Goal: Information Seeking & Learning: Check status

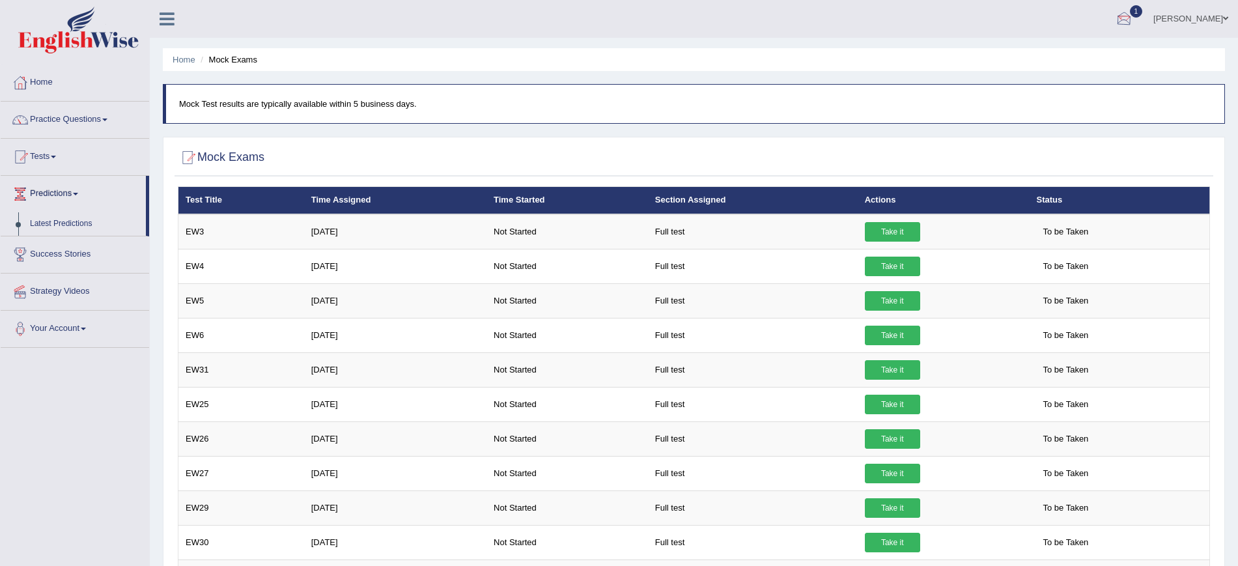
click at [1134, 10] on div at bounding box center [1124, 20] width 20 height 20
click at [1026, 62] on span "Exam evaluated" at bounding box center [1045, 65] width 173 height 10
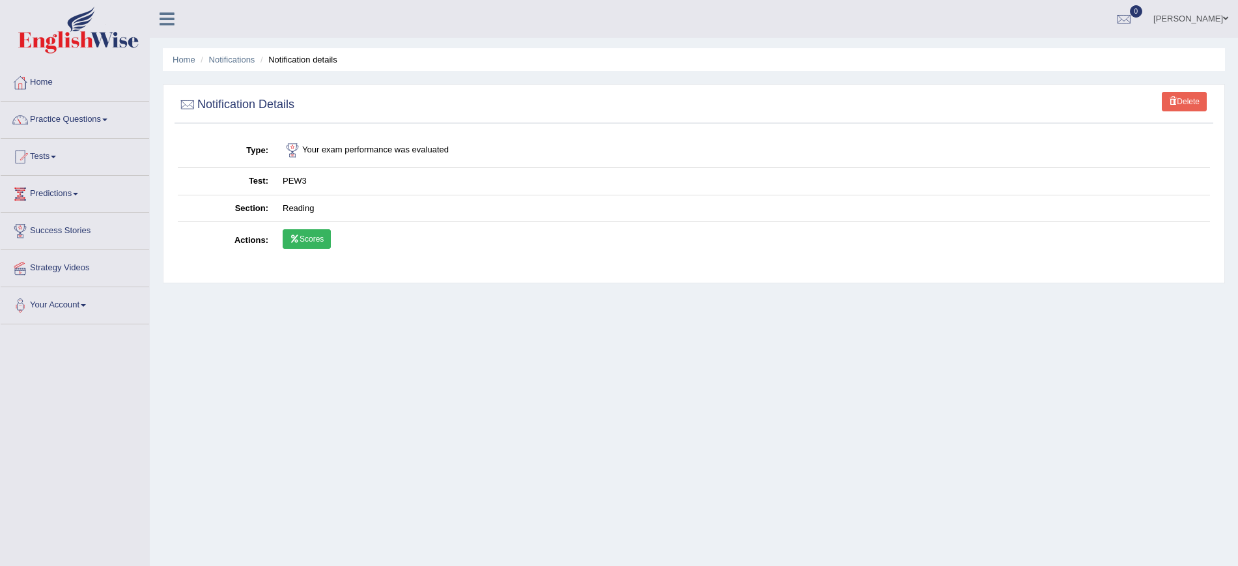
click at [320, 239] on link "Scores" at bounding box center [307, 239] width 48 height 20
click at [56, 156] on span at bounding box center [53, 157] width 5 height 3
click at [65, 188] on link "Take Practice Sectional Test" at bounding box center [85, 186] width 122 height 23
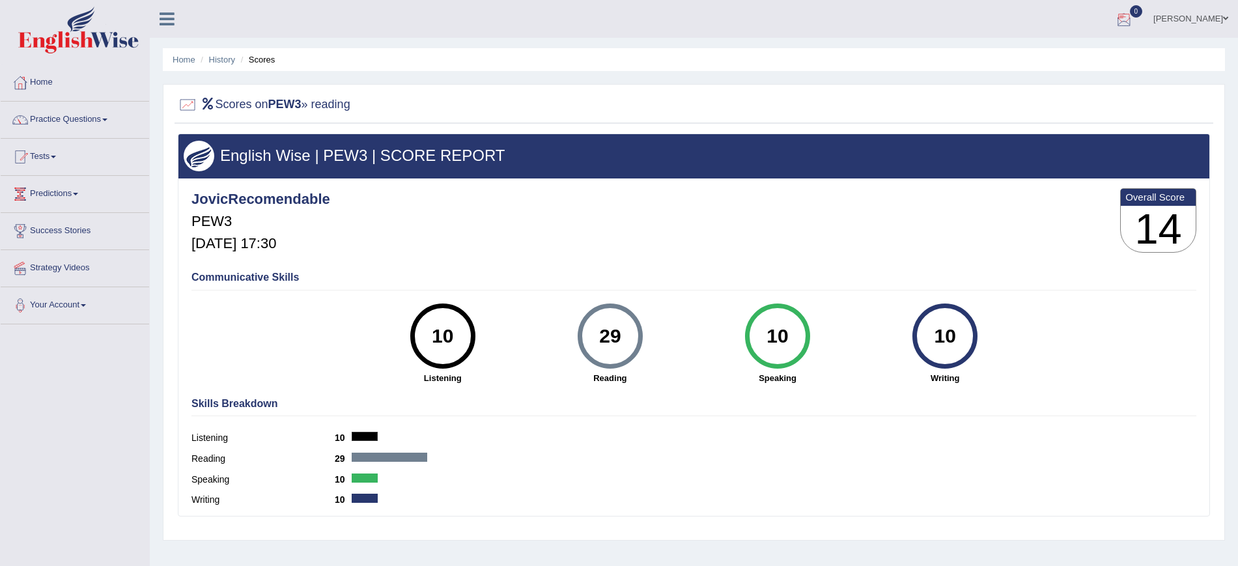
click at [1134, 21] on div at bounding box center [1124, 20] width 20 height 20
click at [1070, 57] on strong "See All Alerts" at bounding box center [1042, 54] width 58 height 10
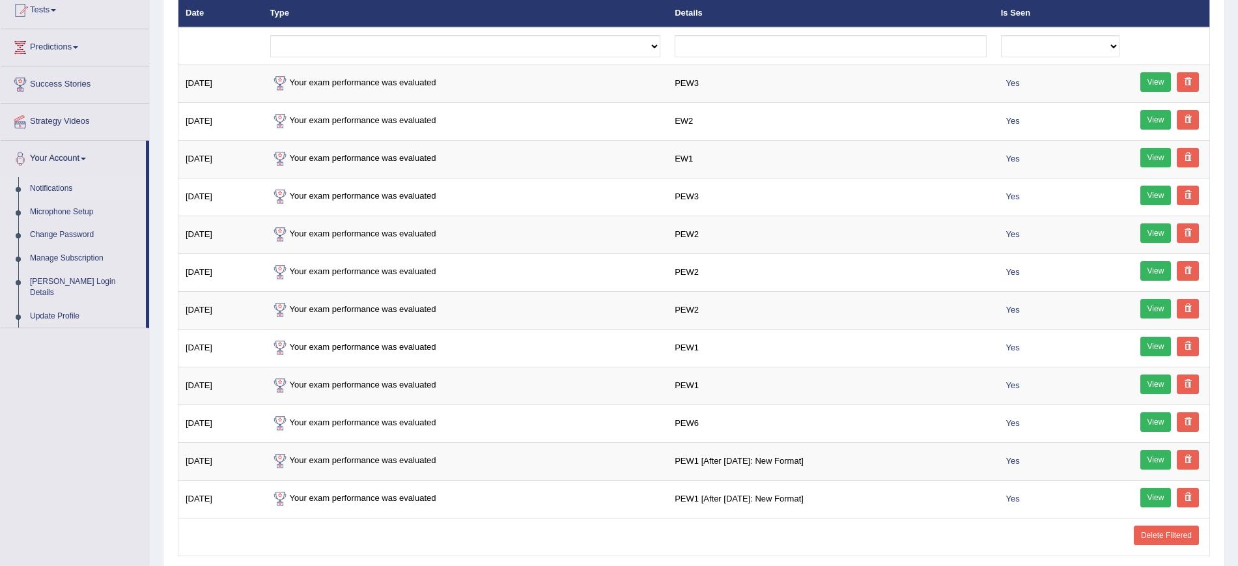
scroll to position [203, 0]
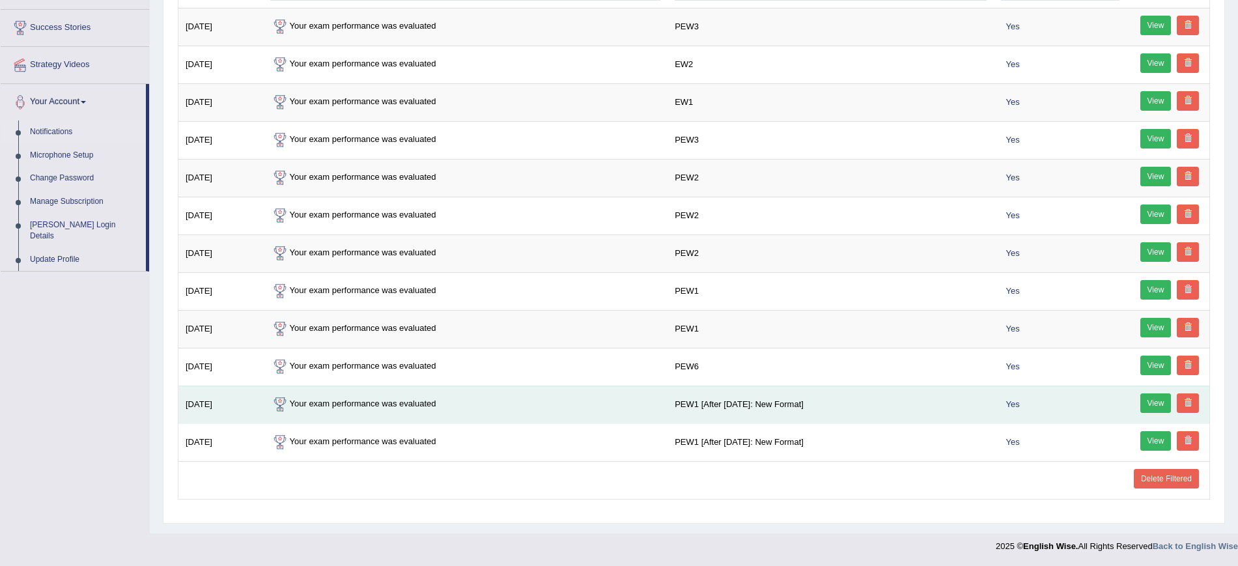
click at [1156, 402] on link "View" at bounding box center [1155, 403] width 31 height 20
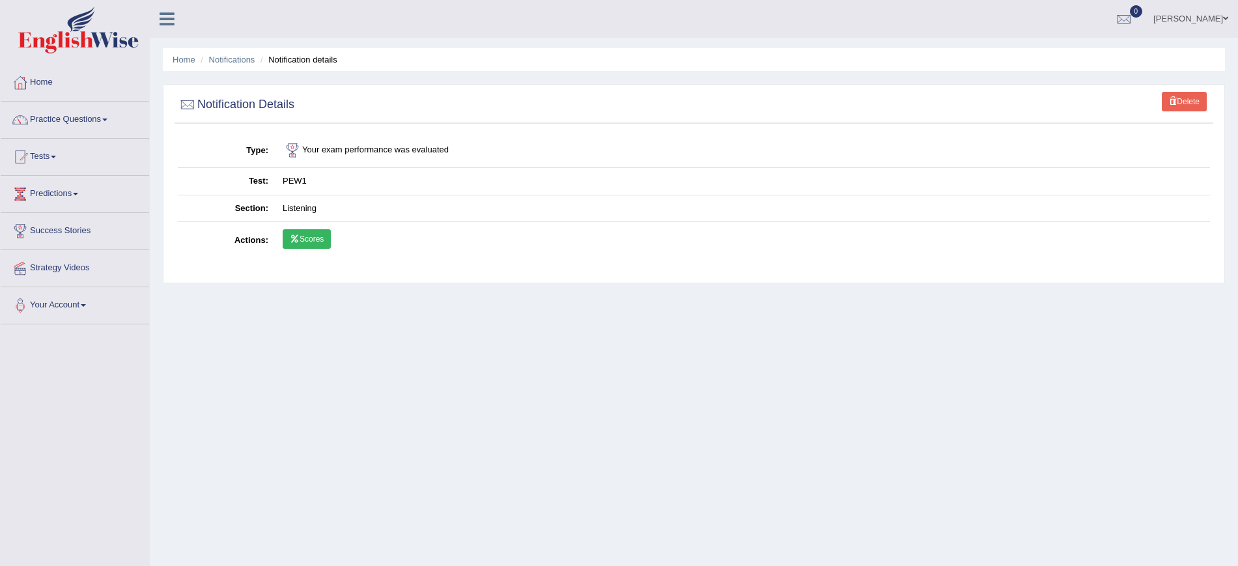
click at [308, 239] on link "Scores" at bounding box center [307, 239] width 48 height 20
click at [89, 115] on link "Practice Questions" at bounding box center [75, 118] width 148 height 33
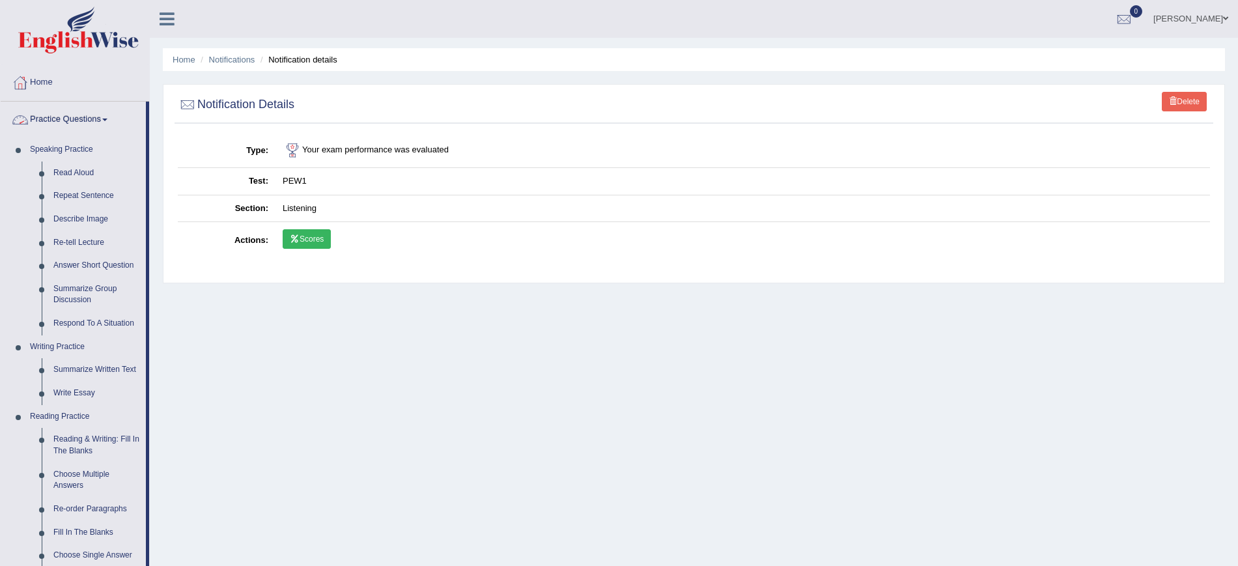
click at [97, 114] on link "Practice Questions" at bounding box center [73, 118] width 145 height 33
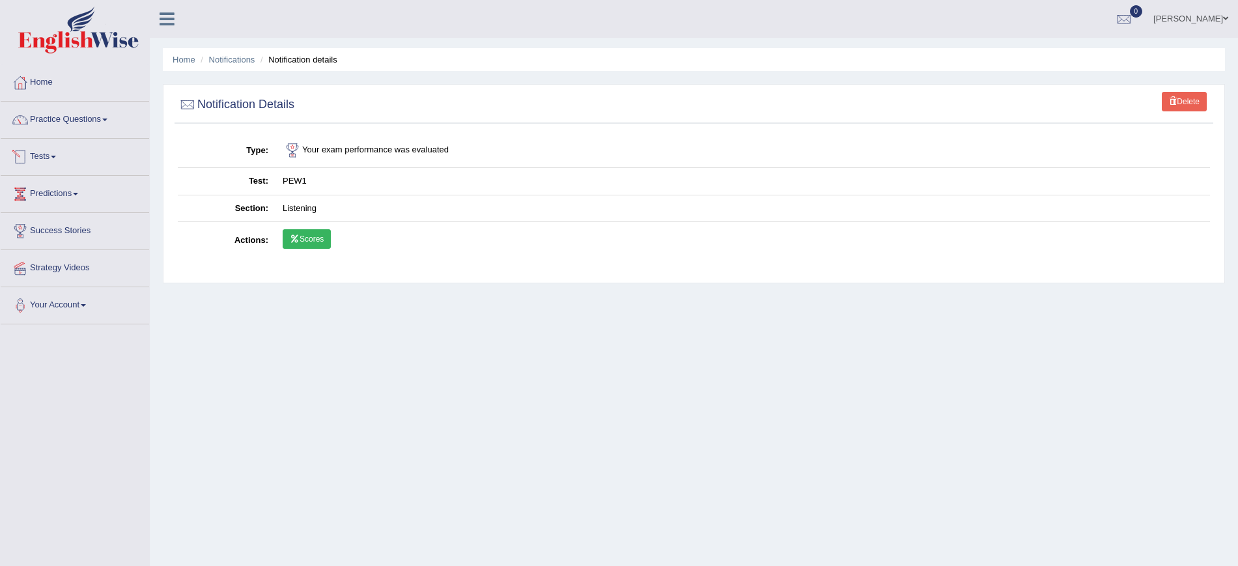
click at [53, 151] on link "Tests" at bounding box center [75, 155] width 148 height 33
click at [94, 184] on link "Take Practice Sectional Test" at bounding box center [85, 186] width 122 height 23
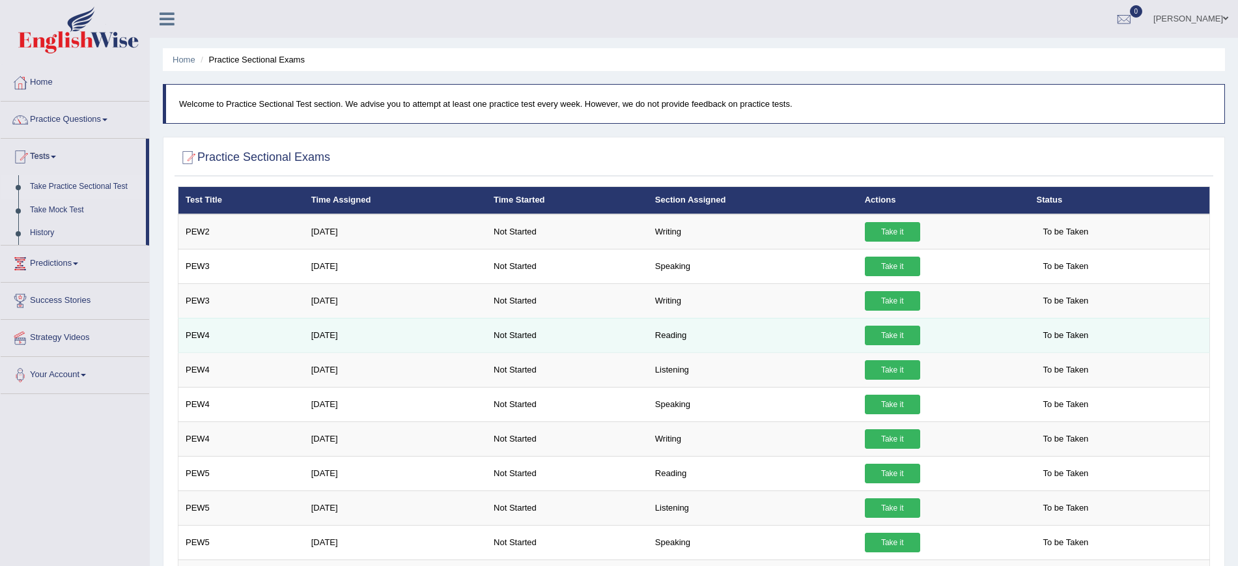
click at [897, 333] on link "Take it" at bounding box center [892, 336] width 55 height 20
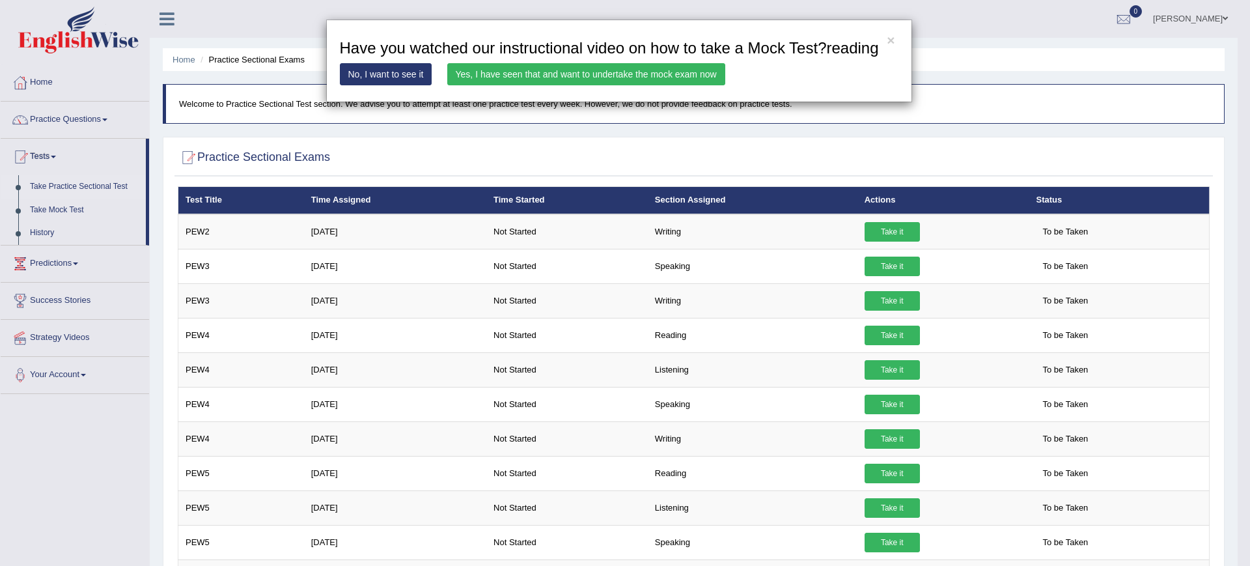
click at [664, 70] on link "Yes, I have seen that and want to undertake the mock exam now" at bounding box center [586, 74] width 278 height 22
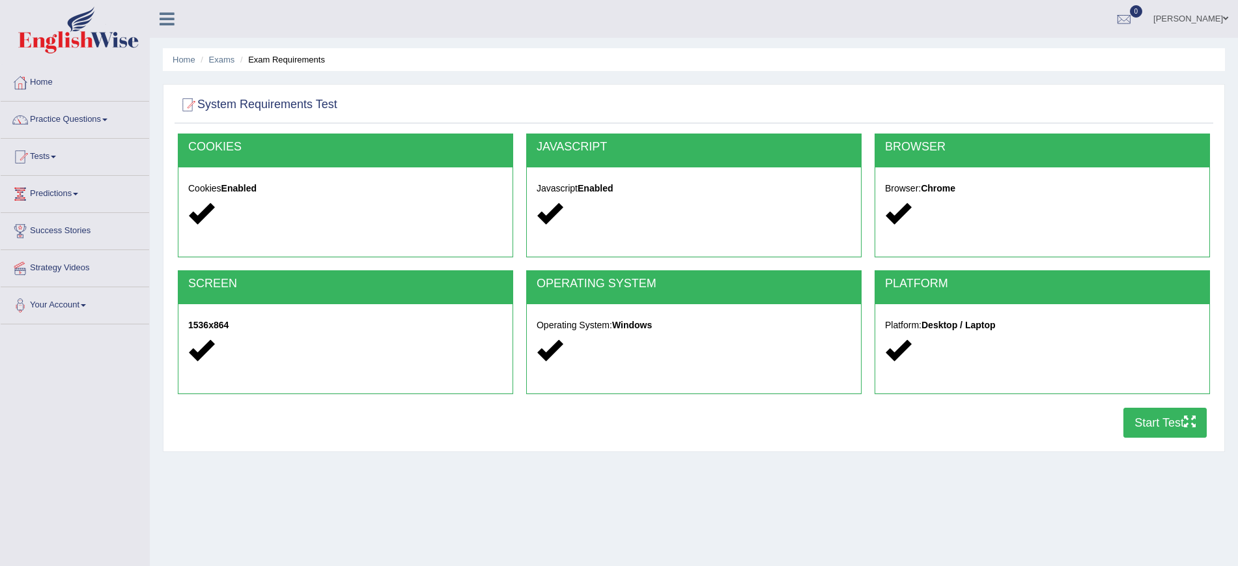
click at [1156, 421] on button "Start Test" at bounding box center [1164, 423] width 83 height 30
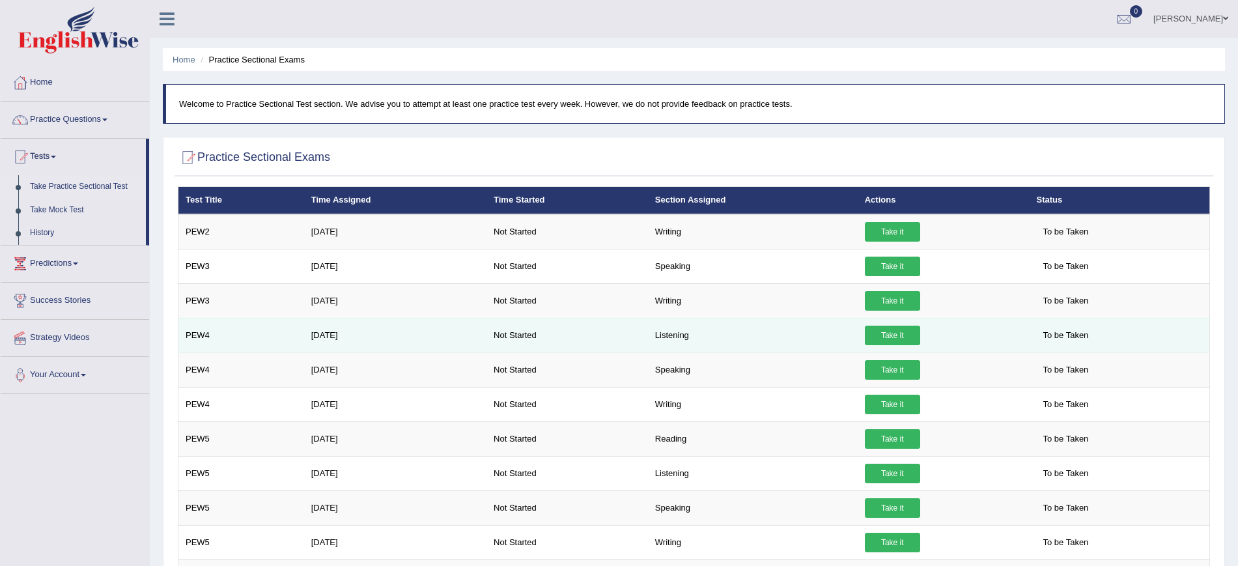
click at [896, 329] on link "Take it" at bounding box center [892, 336] width 55 height 20
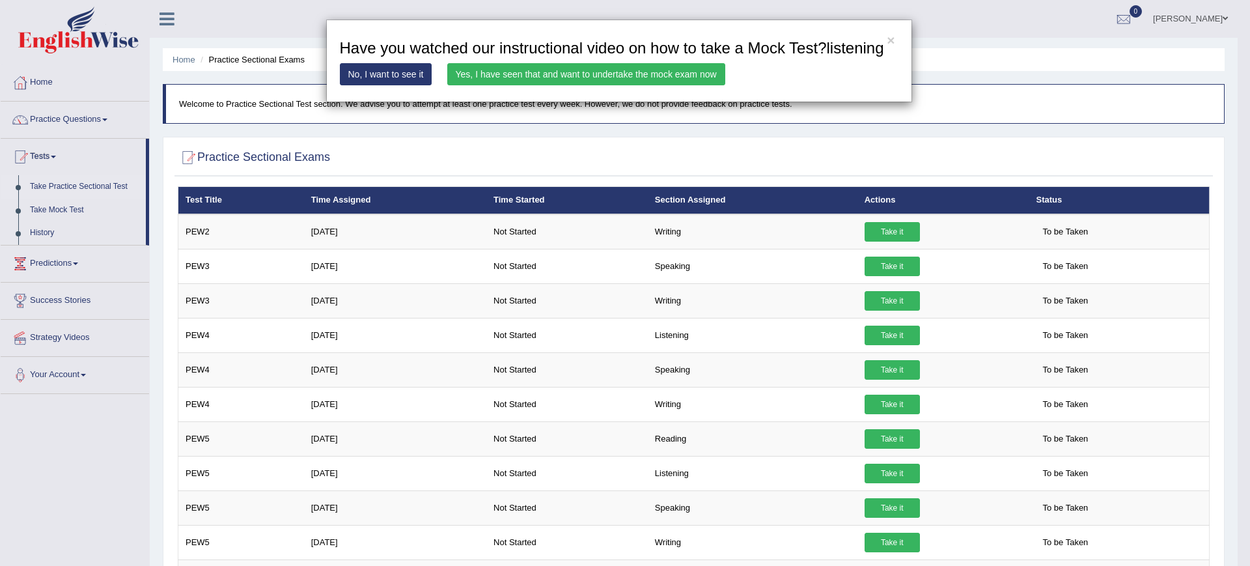
click at [574, 69] on link "Yes, I have seen that and want to undertake the mock exam now" at bounding box center [586, 74] width 278 height 22
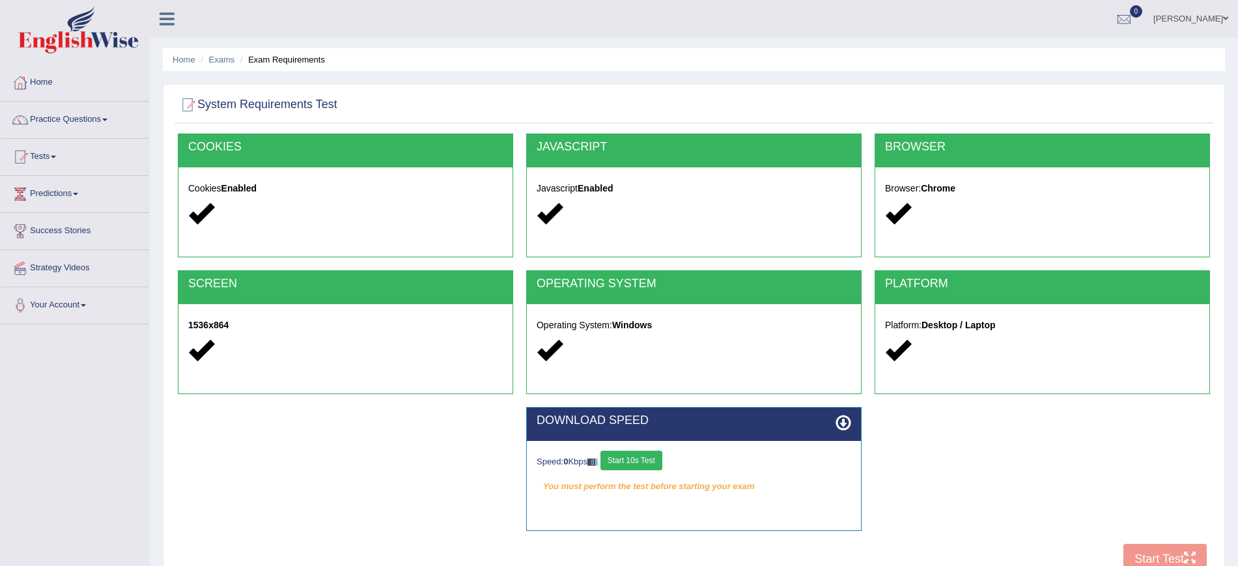
click at [643, 456] on button "Start 10s Test" at bounding box center [631, 461] width 62 height 20
click at [1157, 556] on button "Start Test" at bounding box center [1164, 559] width 83 height 30
